Goal: Task Accomplishment & Management: Manage account settings

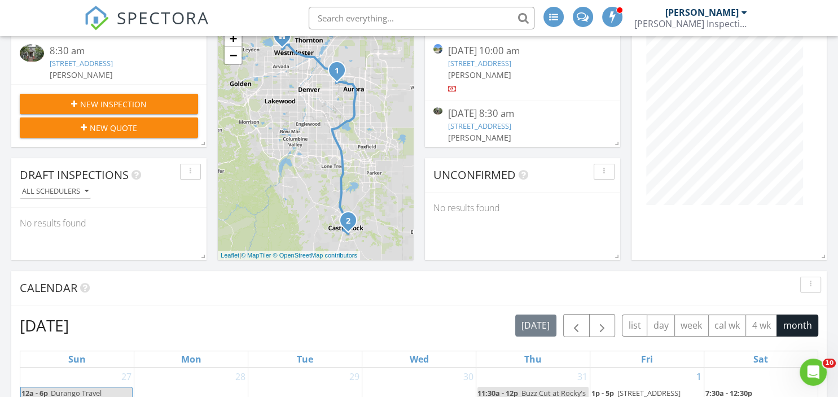
scroll to position [141, 0]
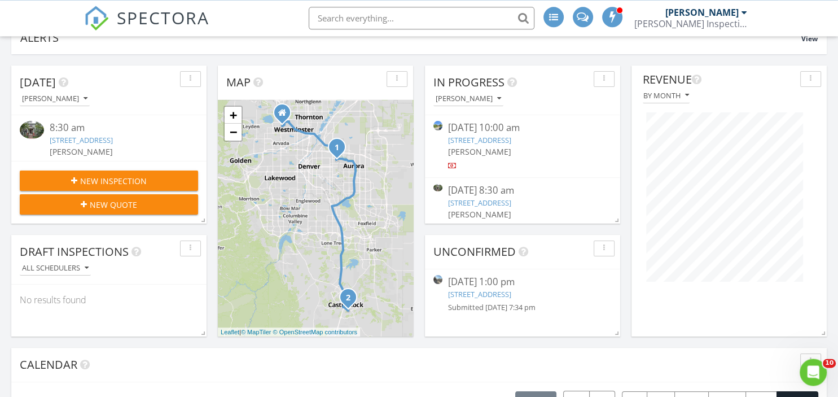
scroll to position [95, 0]
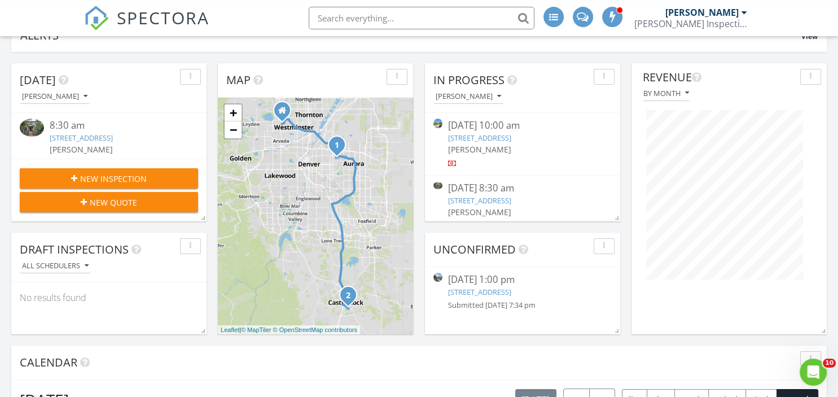
click at [511, 289] on link "222 S 22nd Ave, Brighton, CO 80601" at bounding box center [479, 292] width 63 height 10
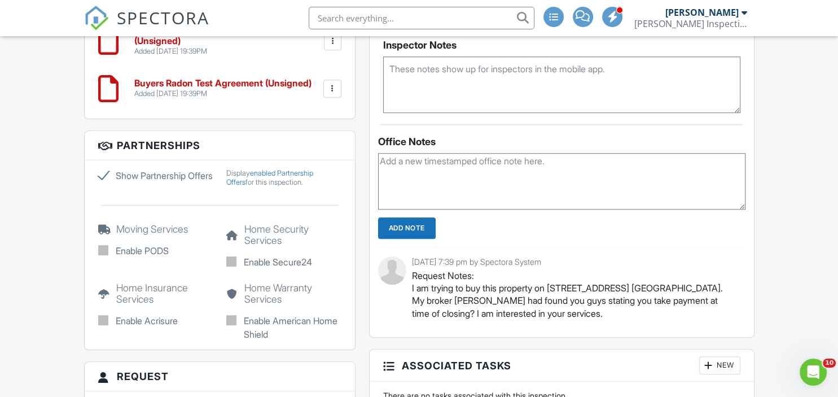
scroll to position [963, 0]
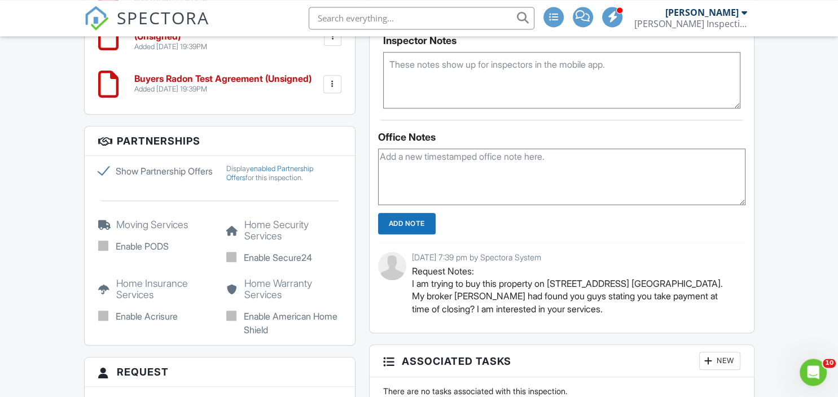
click at [601, 333] on div "08/27/2025 7:39 pm by Spectora System Request Notes: I am trying to buy this pr…" at bounding box center [561, 288] width 367 height 90
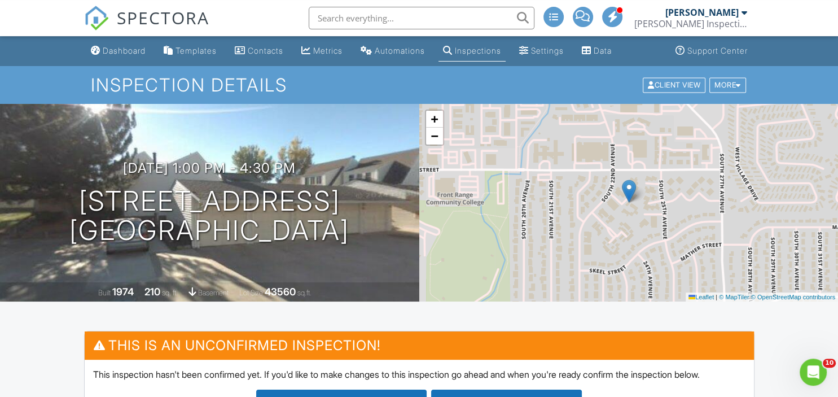
scroll to position [0, 0]
click at [675, 83] on div "Client View" at bounding box center [674, 84] width 63 height 15
click at [673, 86] on div "Client View" at bounding box center [674, 84] width 63 height 15
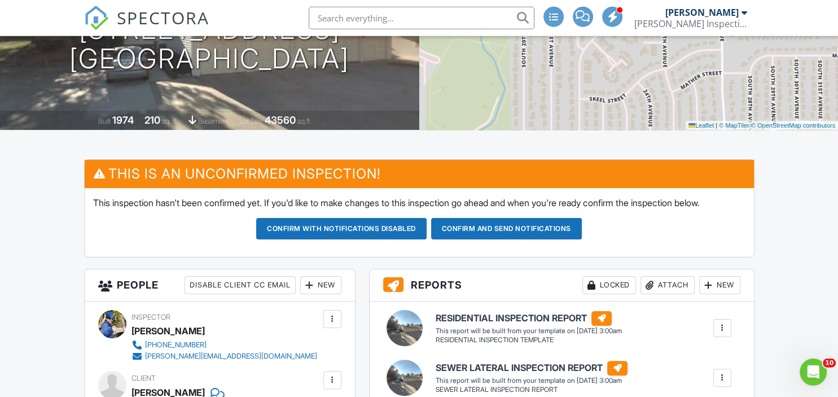
scroll to position [247, 0]
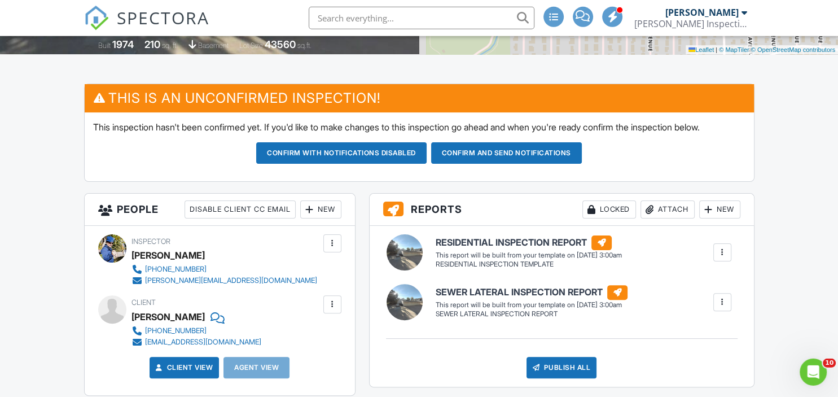
click at [223, 346] on div "urbanchaos555@gmail.com" at bounding box center [203, 341] width 116 height 9
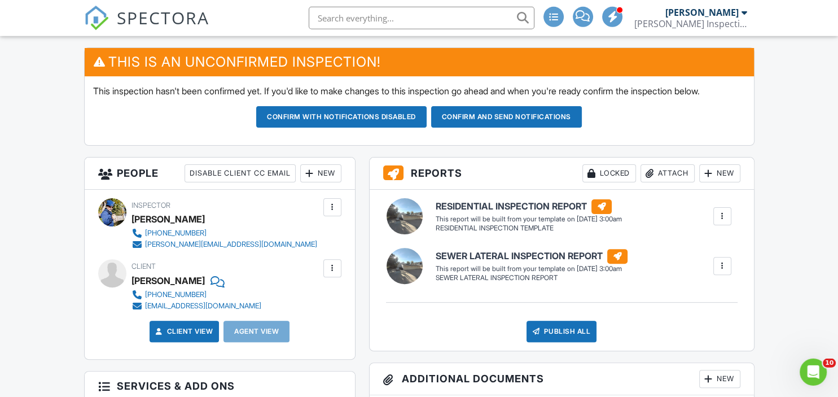
scroll to position [284, 0]
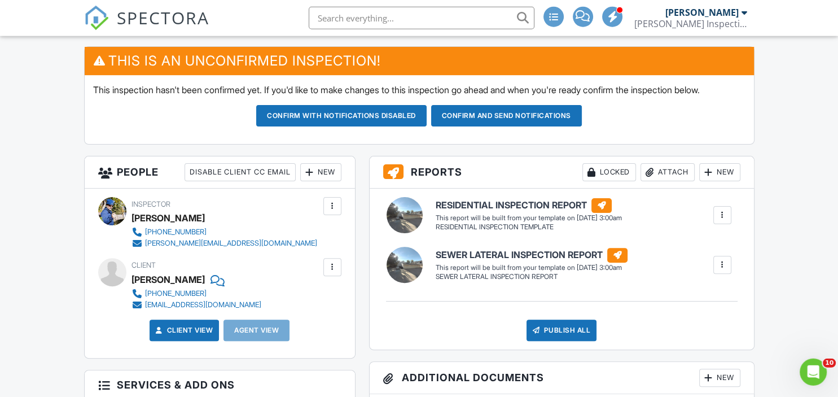
click at [318, 181] on div "New" at bounding box center [320, 172] width 41 height 18
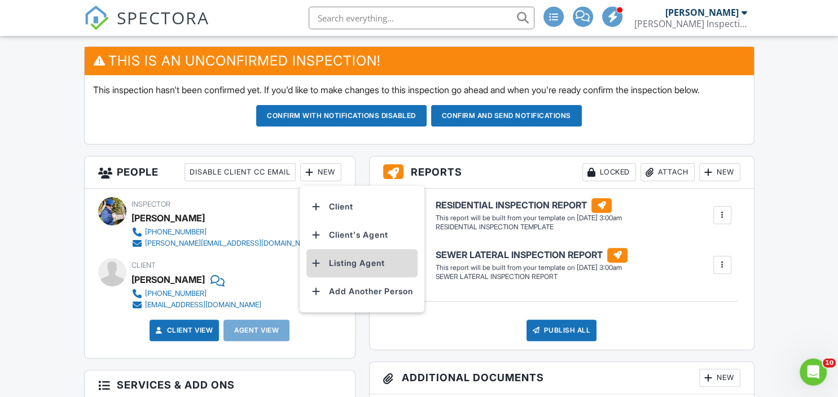
click at [351, 275] on li "Listing Agent" at bounding box center [361, 263] width 111 height 28
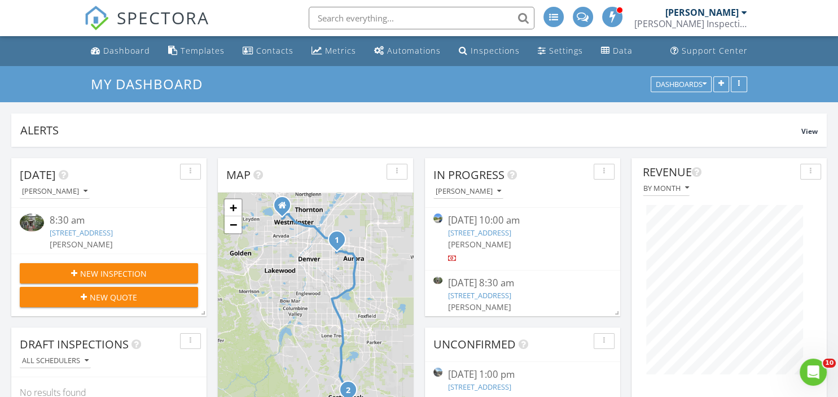
scroll to position [34, 0]
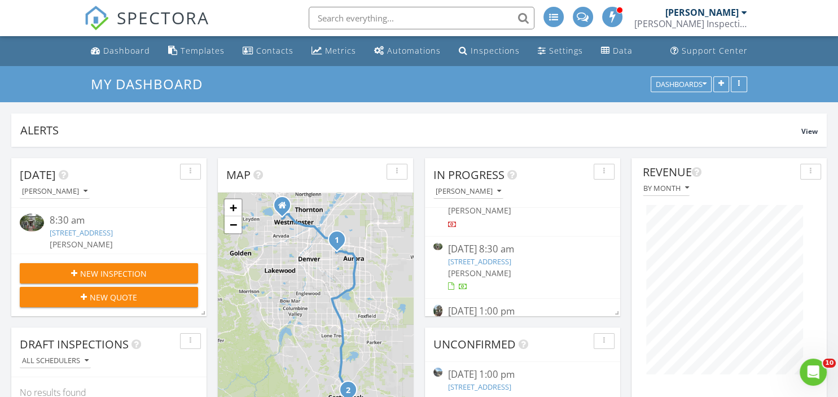
click at [511, 259] on link "8564 E 28th Ave, Denver, CO 80238" at bounding box center [479, 261] width 63 height 10
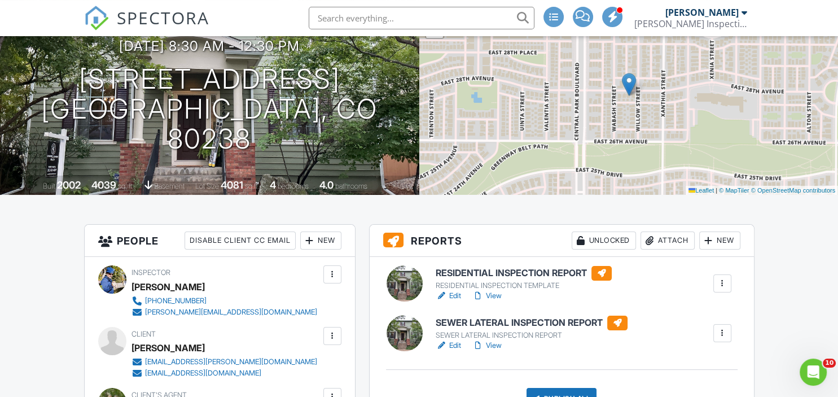
scroll to position [107, 0]
click at [674, 236] on div "Attach" at bounding box center [667, 240] width 54 height 18
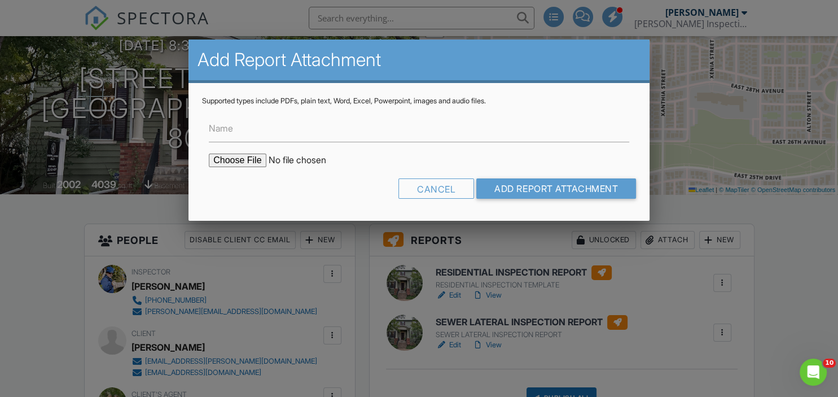
click at [234, 160] on input "file" at bounding box center [305, 160] width 192 height 14
type input "C:\fakepath\[STREET_ADDRESS] Scope.pdf"
click at [550, 197] on input "Add Report Attachment" at bounding box center [556, 188] width 160 height 20
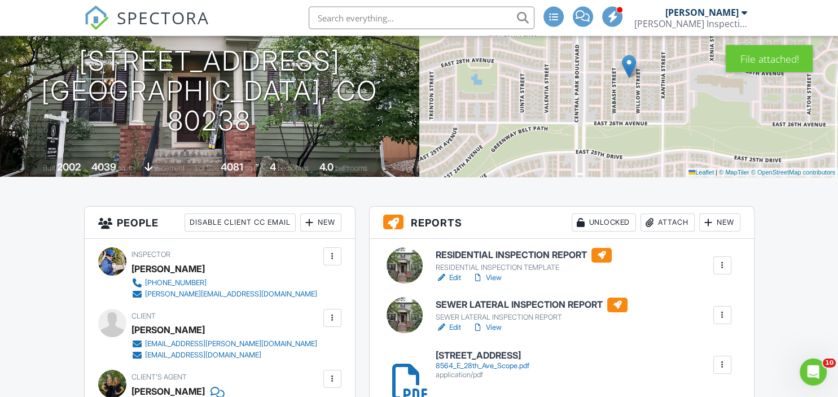
scroll to position [126, 0]
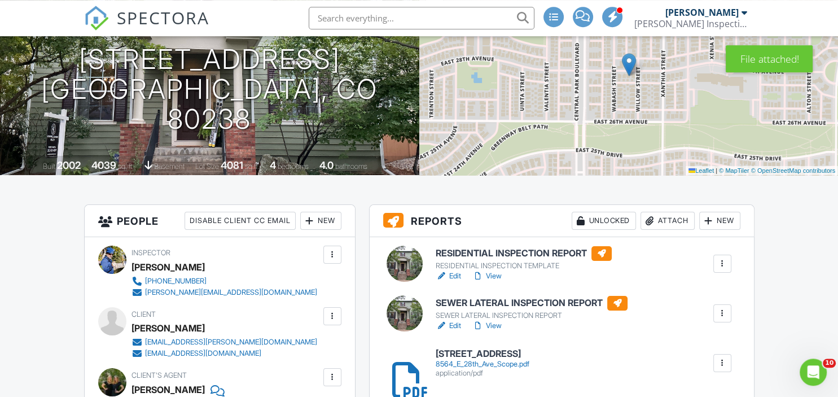
click at [728, 319] on div at bounding box center [722, 313] width 18 height 18
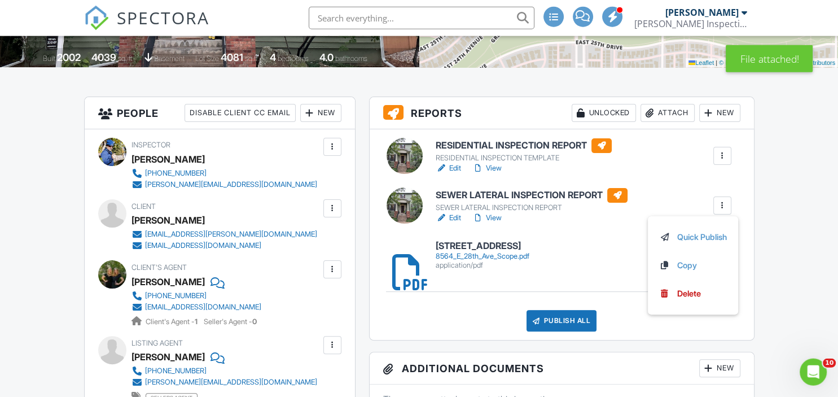
scroll to position [239, 0]
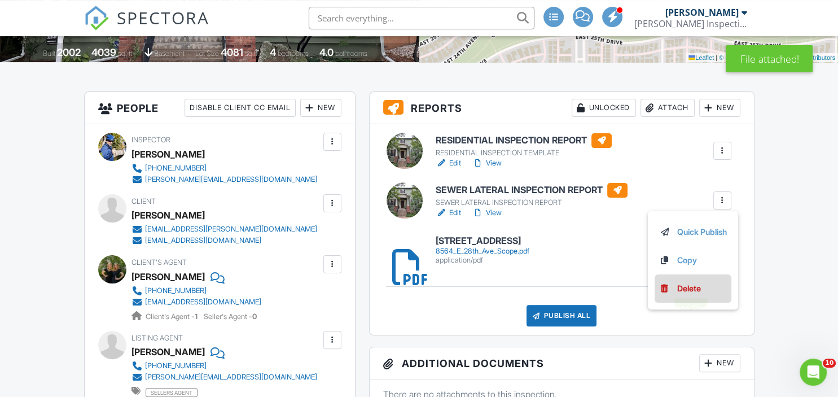
click at [692, 286] on div "Delete" at bounding box center [689, 288] width 24 height 12
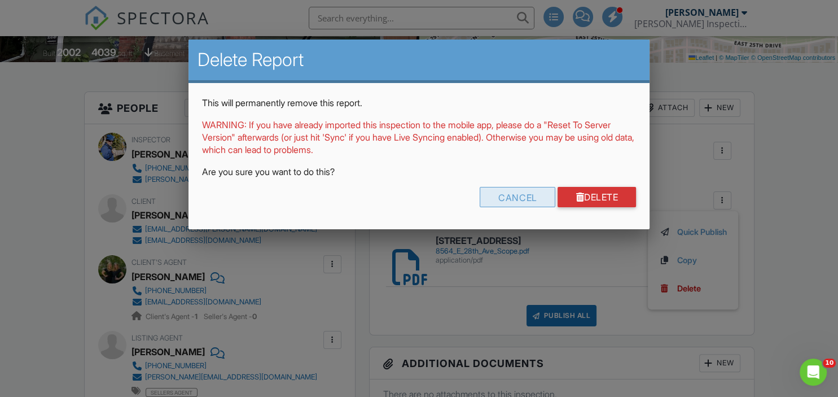
click at [503, 191] on div "Cancel" at bounding box center [517, 197] width 76 height 20
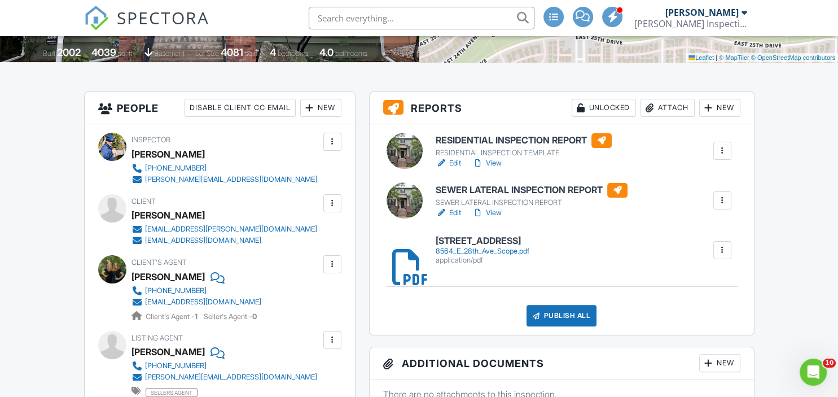
click at [718, 199] on div at bounding box center [721, 200] width 11 height 11
click at [690, 287] on div "Delete" at bounding box center [689, 288] width 24 height 12
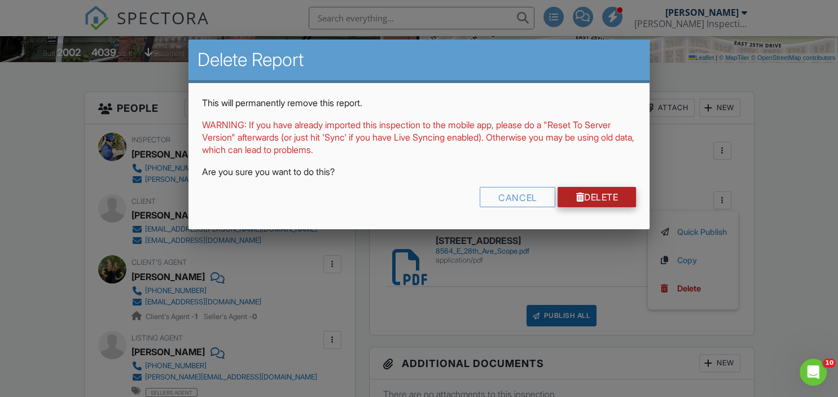
click at [599, 196] on link "Delete" at bounding box center [596, 197] width 78 height 20
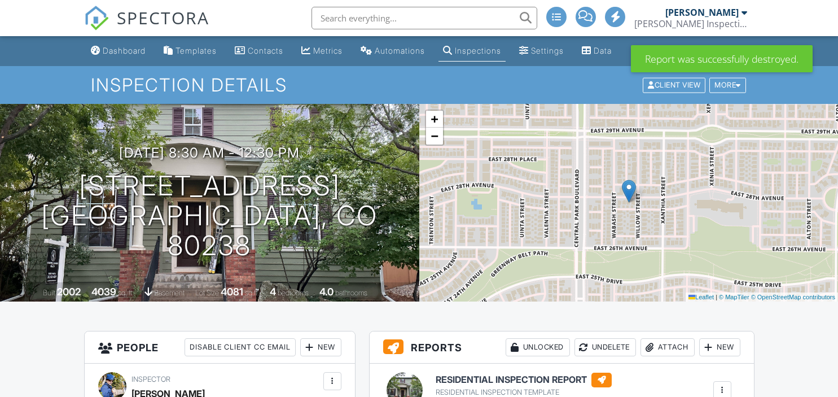
scroll to position [130, 0]
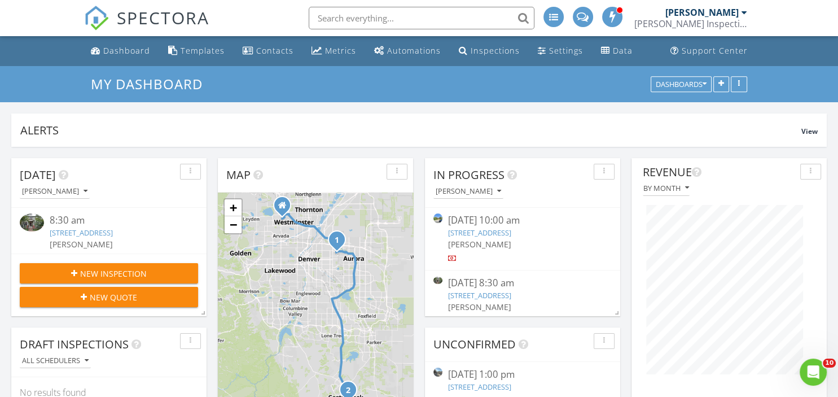
scroll to position [78, 0]
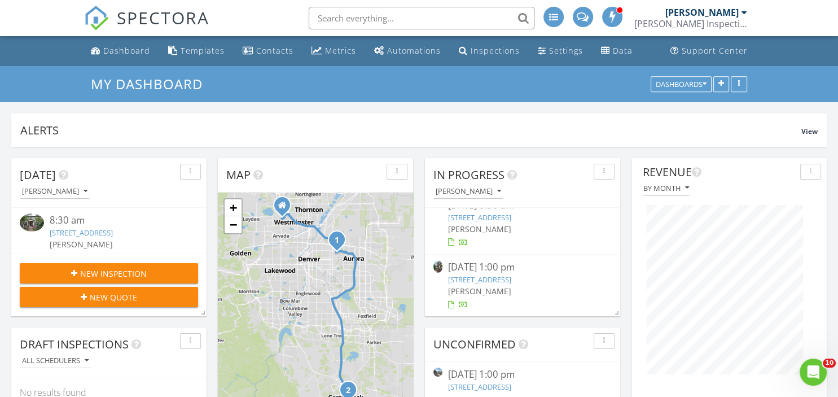
click at [511, 280] on link "1368 Royal Troon Dr, Castle Rock, CO 80104" at bounding box center [479, 279] width 63 height 10
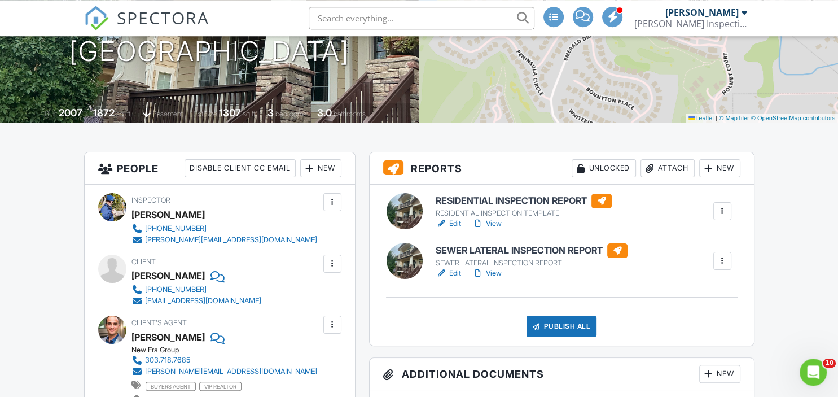
scroll to position [179, 0]
click at [680, 163] on div "Attach" at bounding box center [667, 168] width 54 height 18
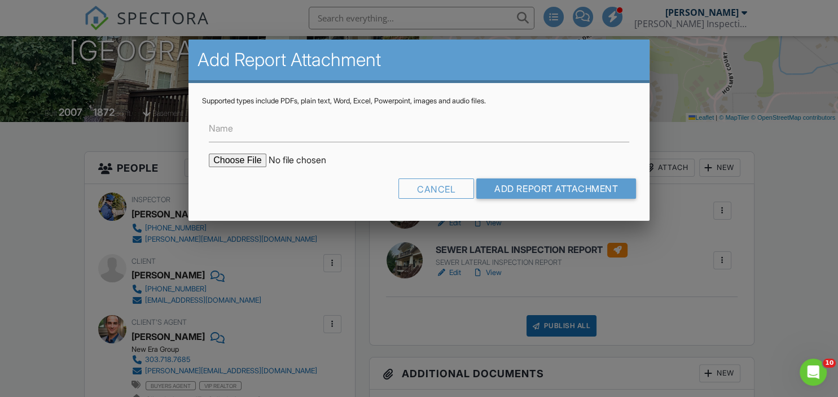
click at [223, 167] on input "file" at bounding box center [305, 160] width 192 height 14
type input "C:\fakepath\1368-Royal-Troon-Drive_RadonReport_7649044f-bc4b-48ce-9790-f5f59407…"
click at [547, 193] on input "Add Report Attachment" at bounding box center [556, 188] width 160 height 20
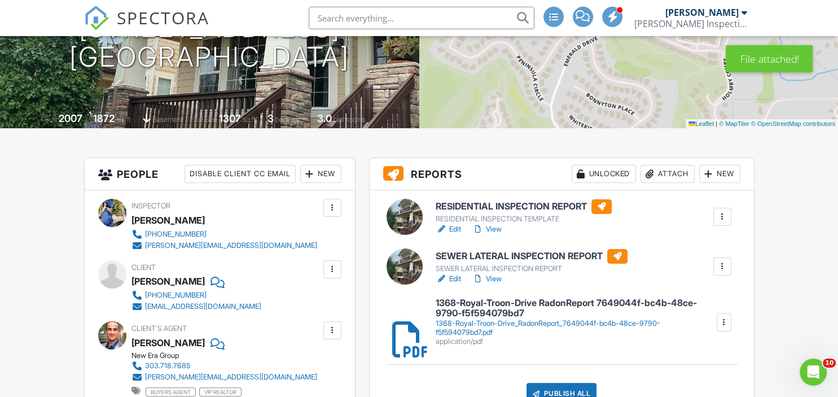
scroll to position [183, 0]
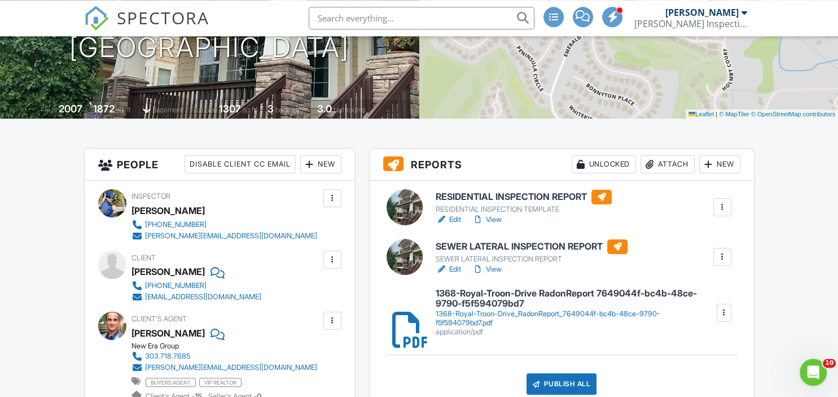
click at [458, 217] on link "Edit" at bounding box center [447, 219] width 25 height 11
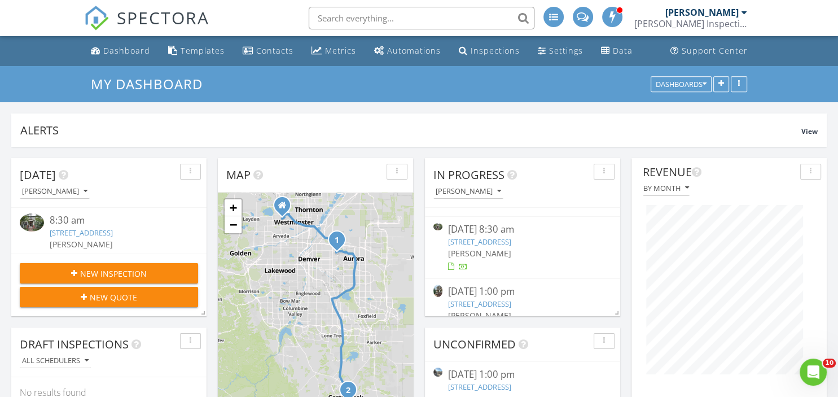
scroll to position [57, 0]
click at [511, 301] on link "[STREET_ADDRESS]" at bounding box center [479, 300] width 63 height 10
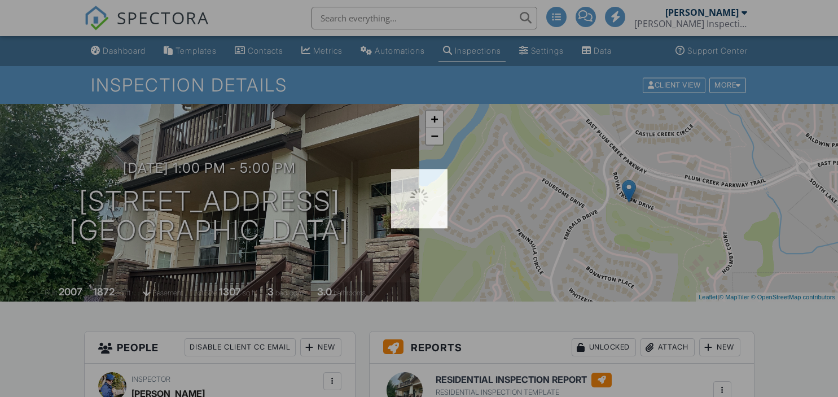
scroll to position [140, 0]
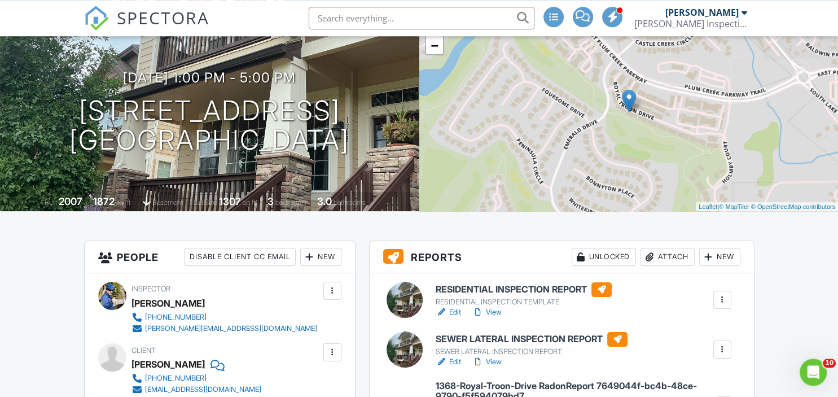
scroll to position [93, 0]
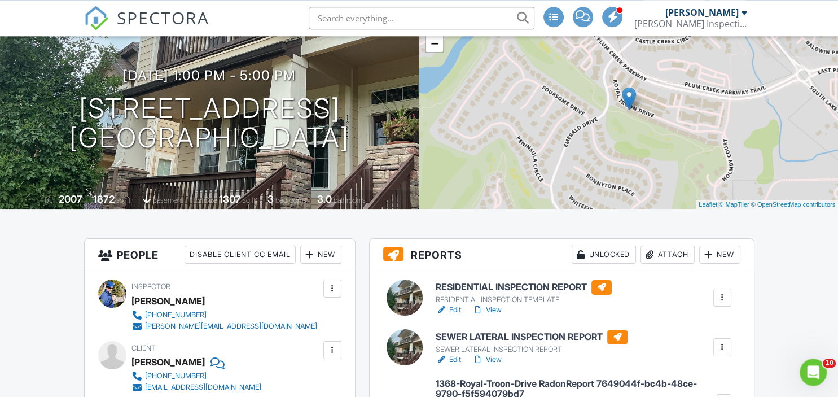
click at [453, 310] on link "Edit" at bounding box center [447, 309] width 25 height 11
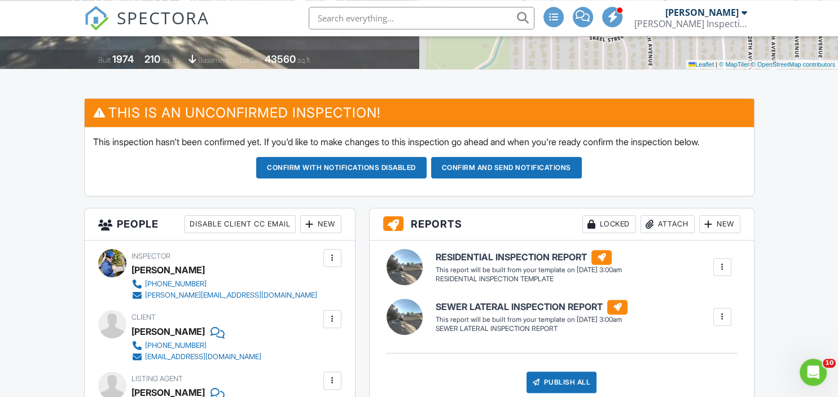
scroll to position [232, 0]
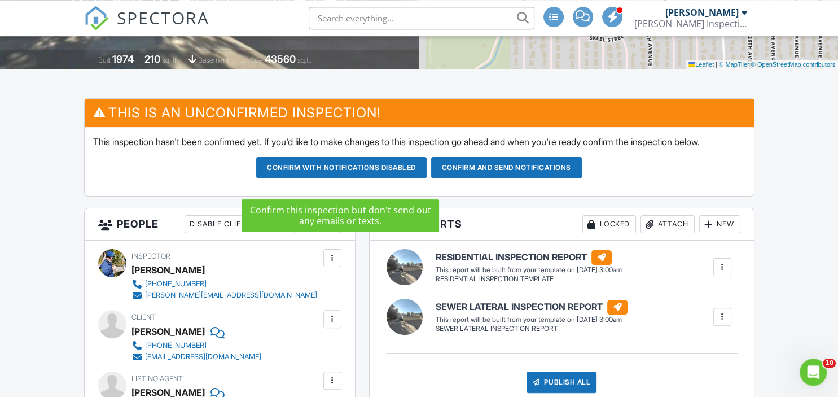
click at [380, 178] on button "Confirm with notifications disabled" at bounding box center [341, 167] width 170 height 21
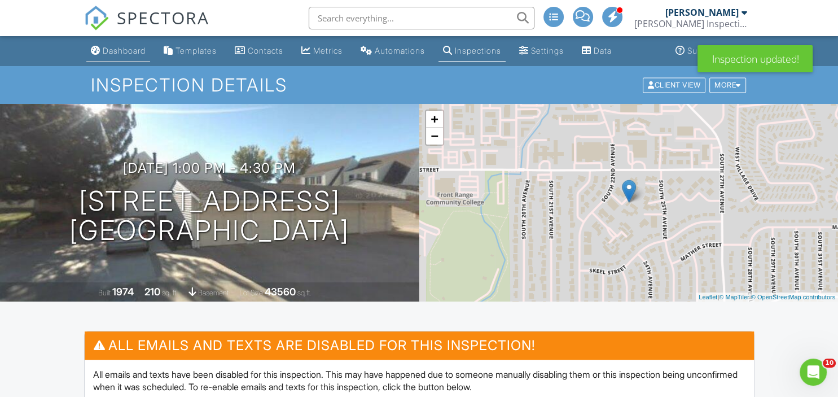
click at [136, 54] on div "Dashboard" at bounding box center [124, 51] width 43 height 10
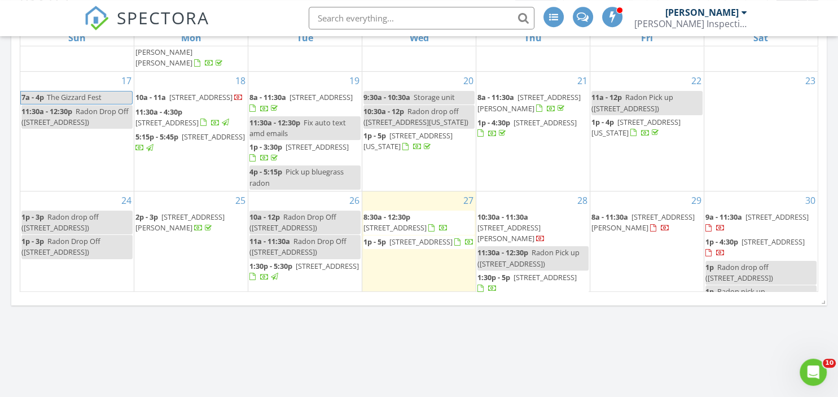
scroll to position [332, 0]
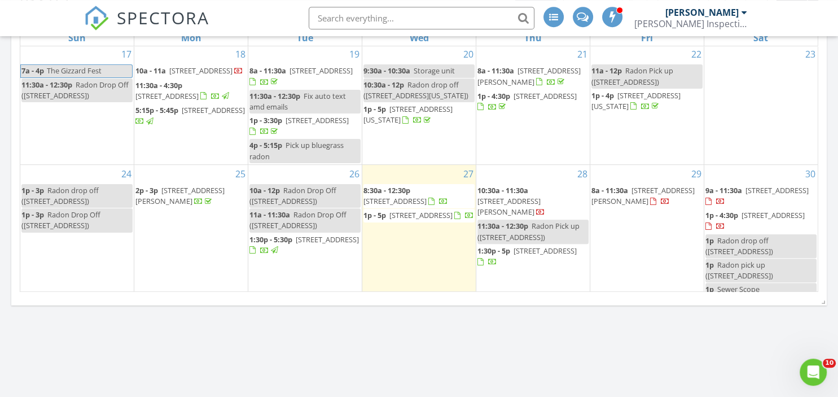
click at [749, 210] on span "222 S 22nd Ave, Brighton 80601" at bounding box center [772, 215] width 63 height 10
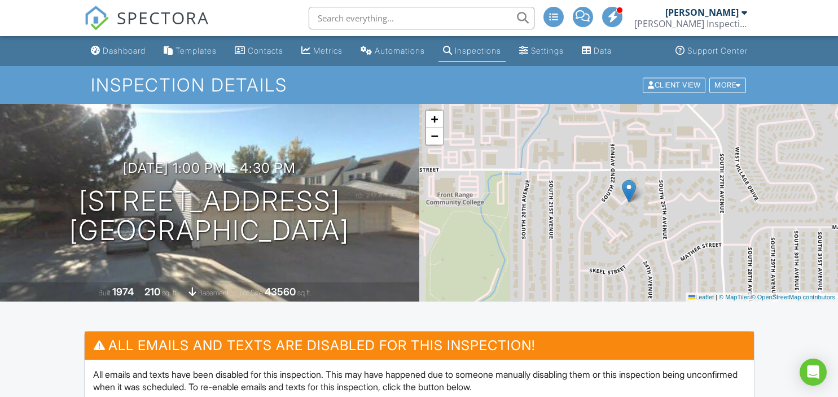
scroll to position [1269, 0]
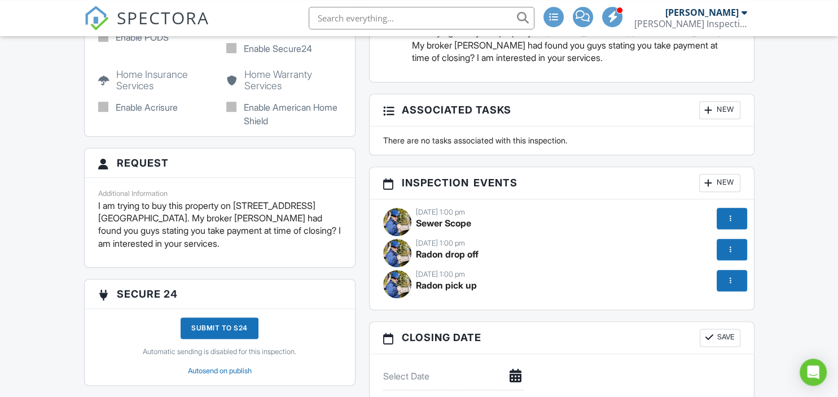
click at [723, 213] on div at bounding box center [731, 218] width 30 height 21
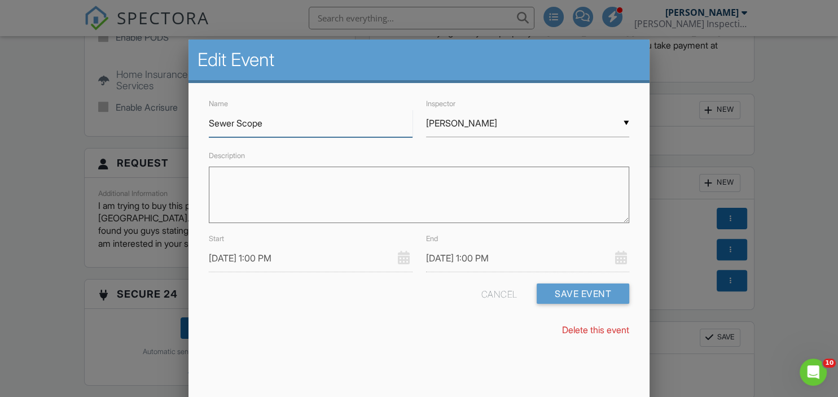
scroll to position [0, 0]
click at [605, 326] on link "Delete this event" at bounding box center [595, 329] width 67 height 11
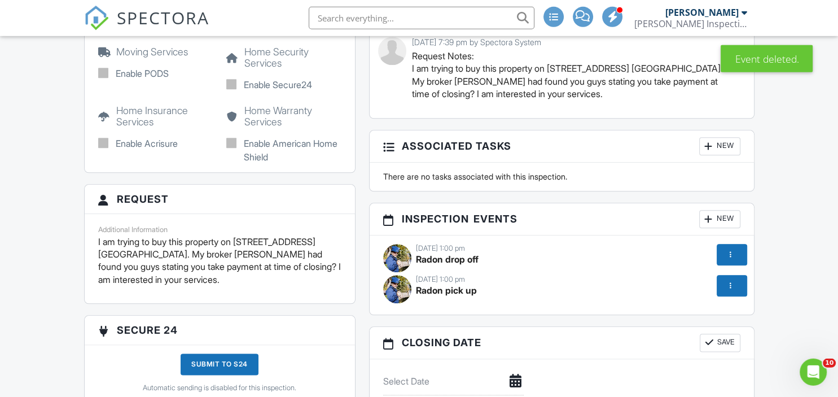
click at [727, 282] on div at bounding box center [730, 285] width 11 height 11
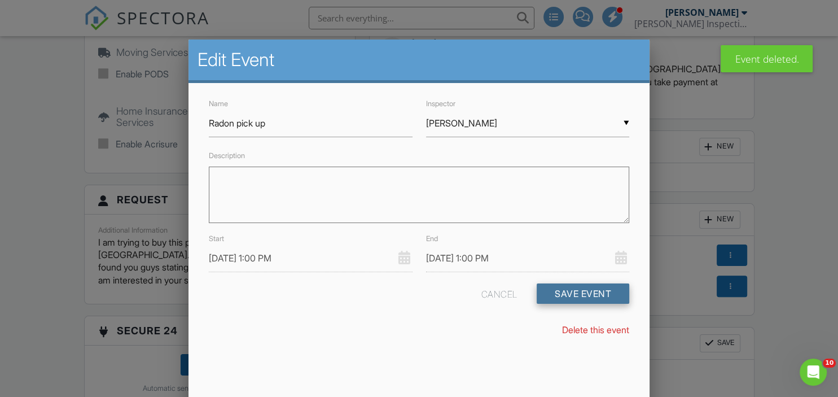
click at [580, 297] on button "Save Event" at bounding box center [582, 293] width 93 height 20
click at [598, 326] on link "Delete this event" at bounding box center [595, 329] width 67 height 11
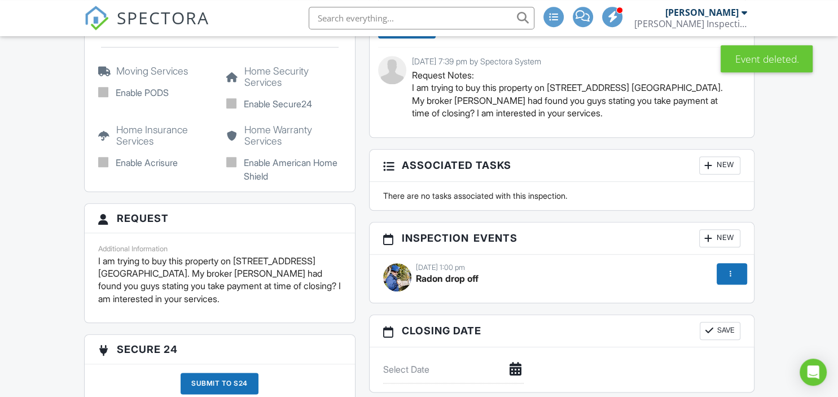
click at [732, 272] on div at bounding box center [730, 273] width 11 height 11
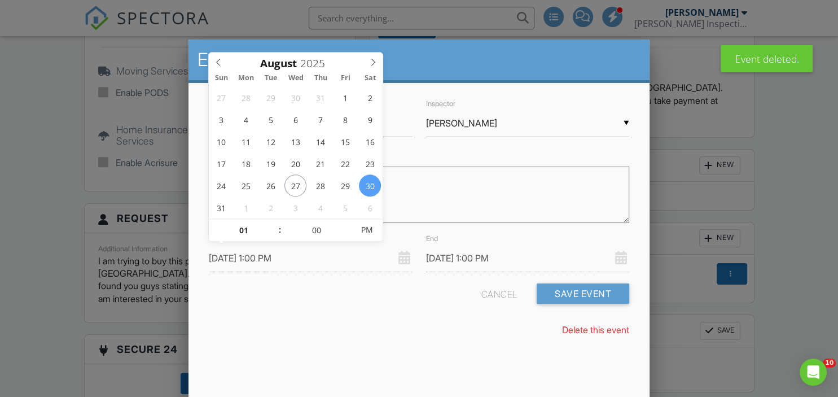
click at [231, 255] on input "[DATE] 1:00 PM" at bounding box center [310, 258] width 203 height 28
type input "[DATE] 1:00 PM"
click at [348, 221] on span at bounding box center [348, 224] width 8 height 11
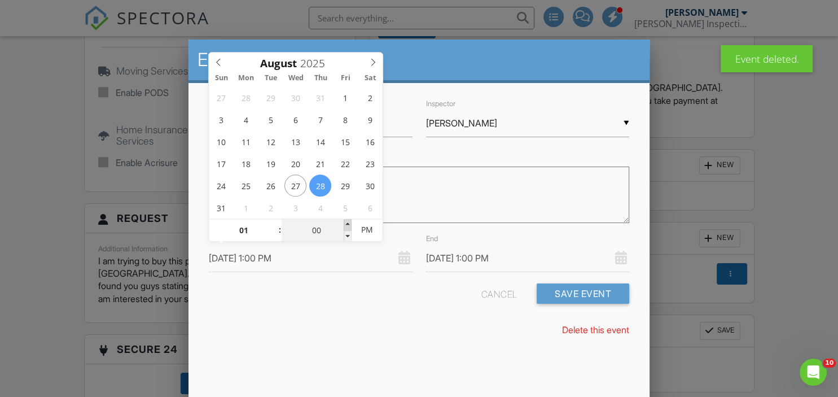
type input "08/28/2025 1:05 PM"
type input "05"
type input "08/28/2025 1:05 PM"
type input "08/28/2025 1:10 PM"
type input "10"
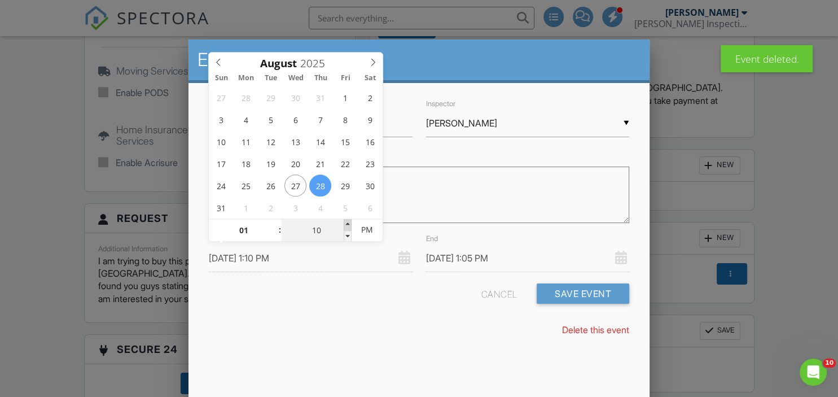
click at [348, 221] on span at bounding box center [348, 224] width 8 height 11
type input "08/28/2025 1:15 PM"
type input "15"
click at [348, 221] on span at bounding box center [348, 224] width 8 height 11
type input "08/28/2025 1:20 PM"
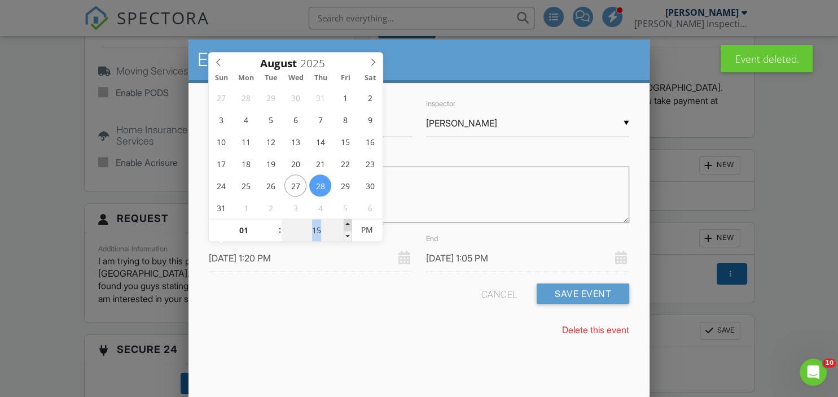
type input "20"
click at [348, 221] on span at bounding box center [348, 224] width 8 height 11
type input "08/28/2025 1:20 PM"
type input "[DATE] 1:25 PM"
type input "25"
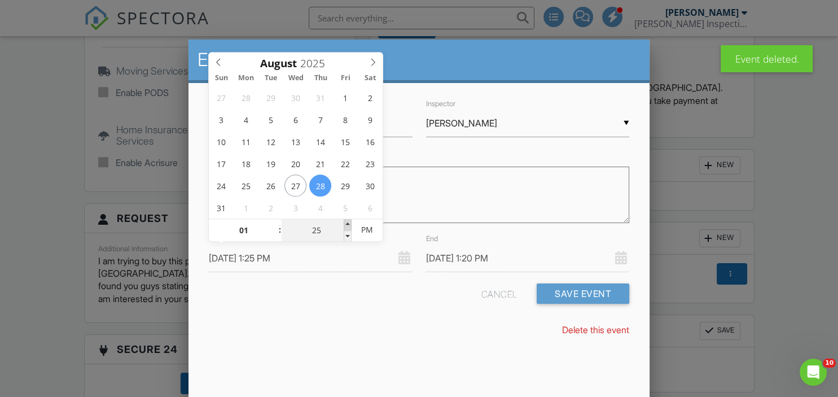
click at [348, 221] on span at bounding box center [348, 224] width 8 height 11
type input "[DATE] 1:25 PM"
type input "08/28/2025 1:25 AM"
click at [361, 231] on span "AM" at bounding box center [366, 229] width 31 height 23
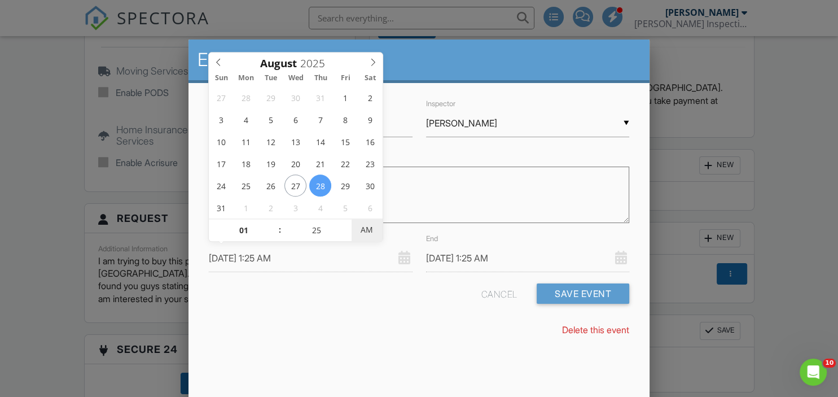
type input "[DATE] 1:25 PM"
click at [361, 231] on span "AM" at bounding box center [366, 229] width 31 height 23
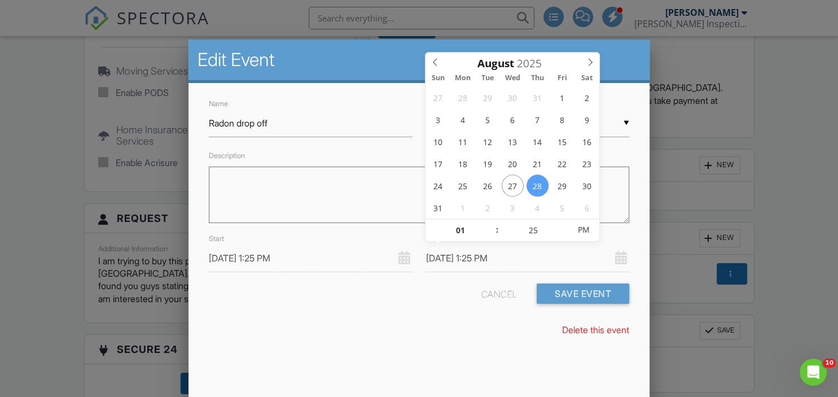
click at [486, 258] on input "[DATE] 1:25 PM" at bounding box center [527, 258] width 203 height 28
type input "[DATE] 2:25 PM"
type input "02"
click at [489, 225] on span at bounding box center [491, 224] width 8 height 11
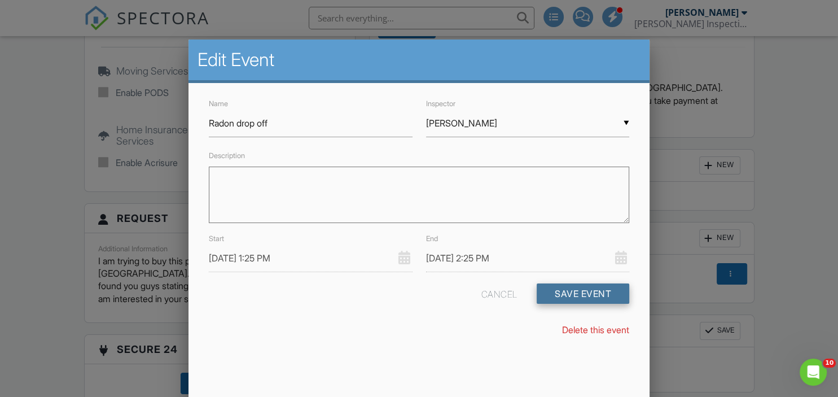
click at [583, 292] on button "Save Event" at bounding box center [582, 293] width 93 height 20
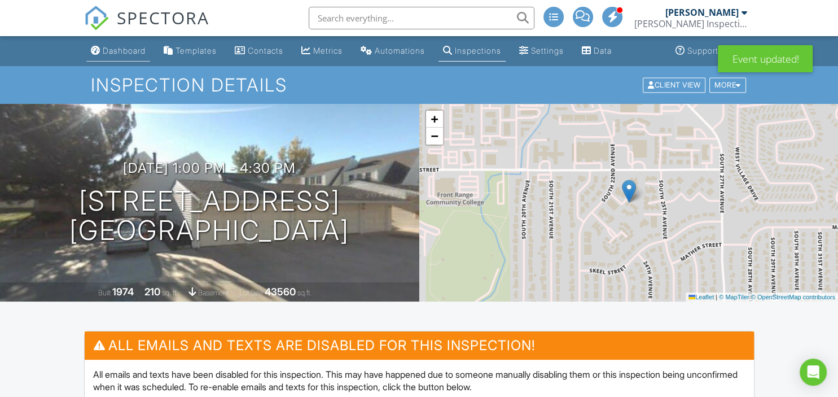
click at [115, 46] on div "Dashboard" at bounding box center [124, 51] width 43 height 10
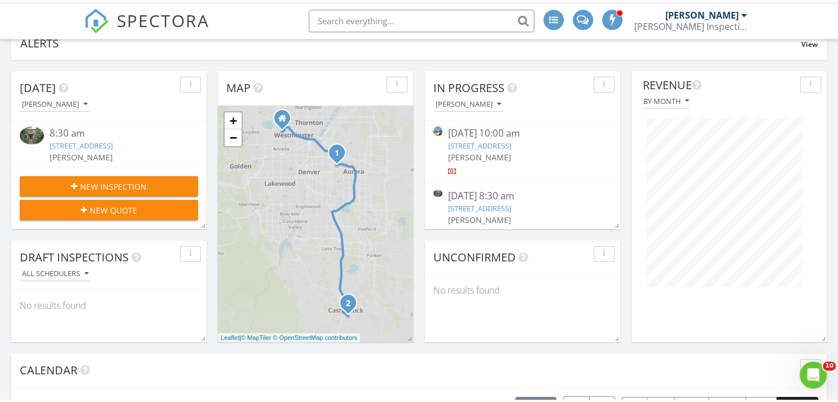
scroll to position [87, 0]
